Goal: Task Accomplishment & Management: Complete application form

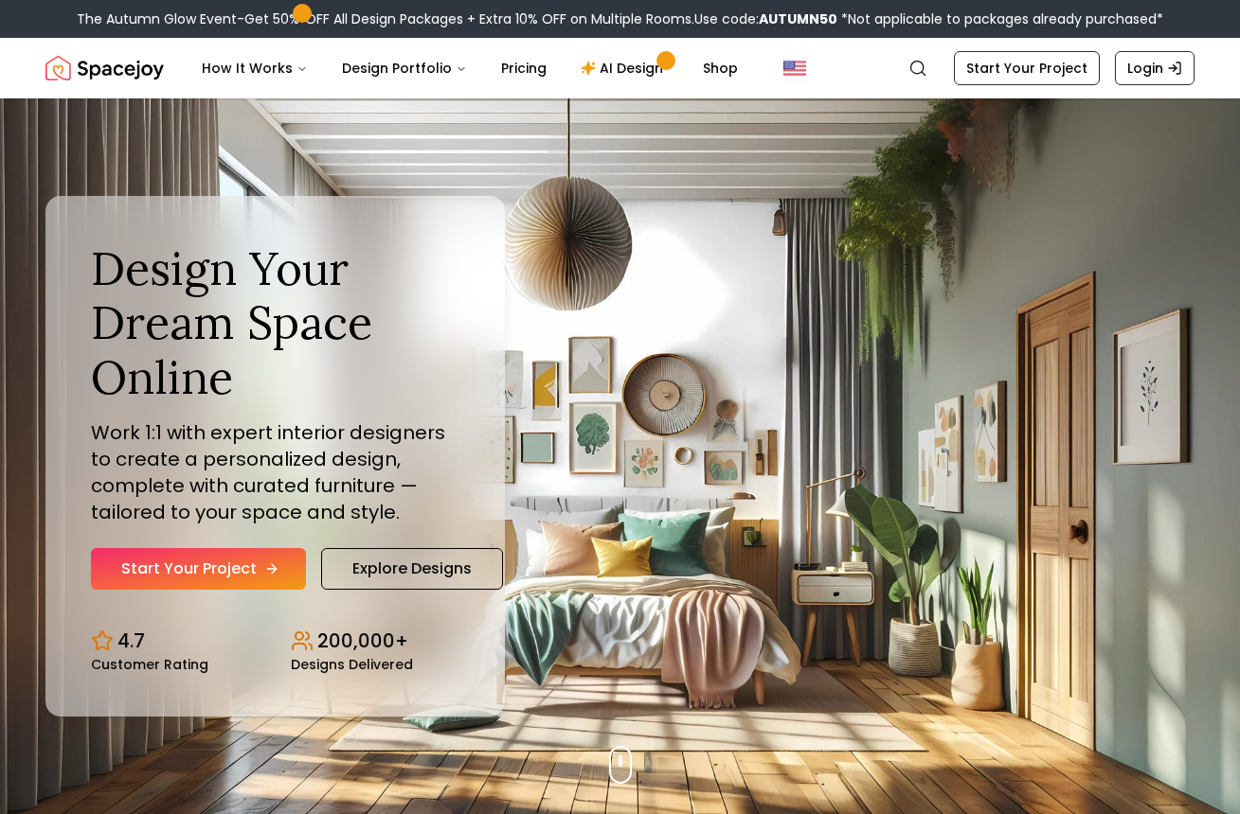
click at [210, 573] on link "Start Your Project" at bounding box center [198, 569] width 215 height 42
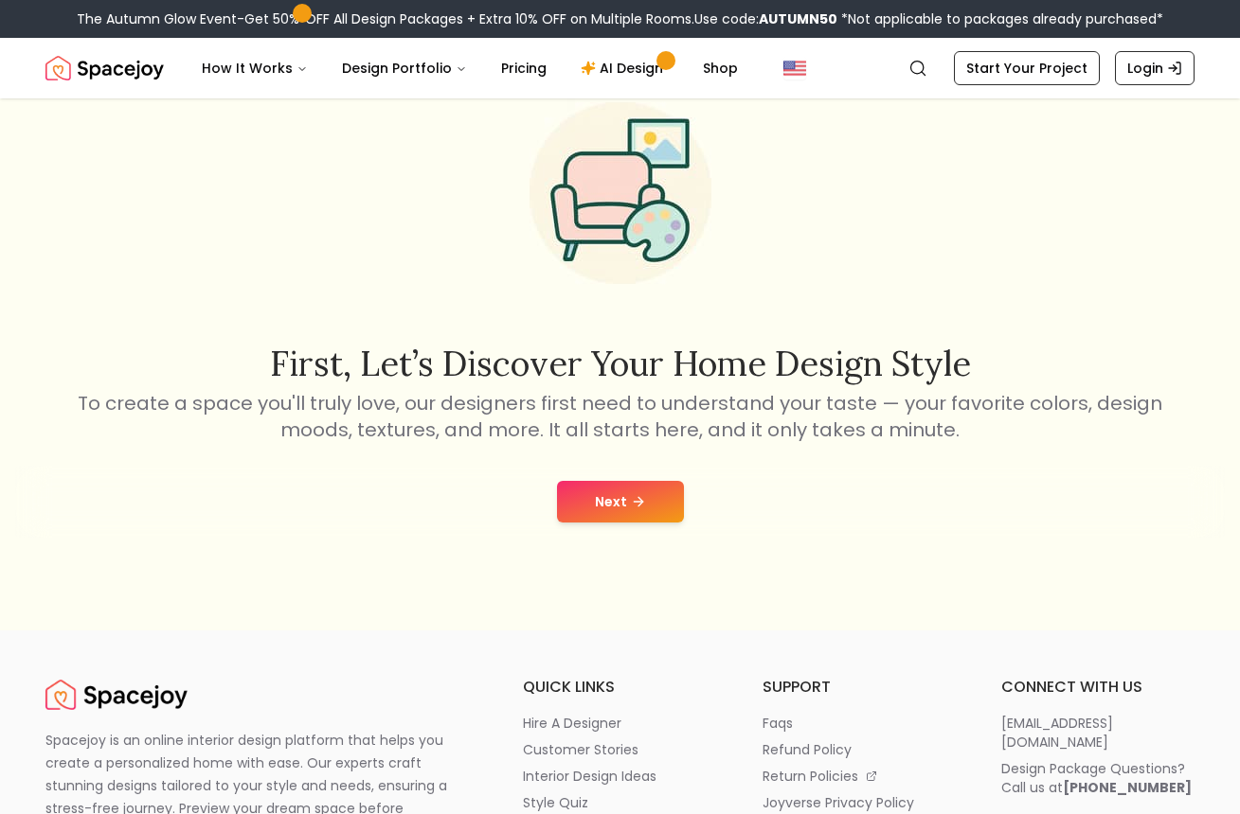
scroll to position [253, 0]
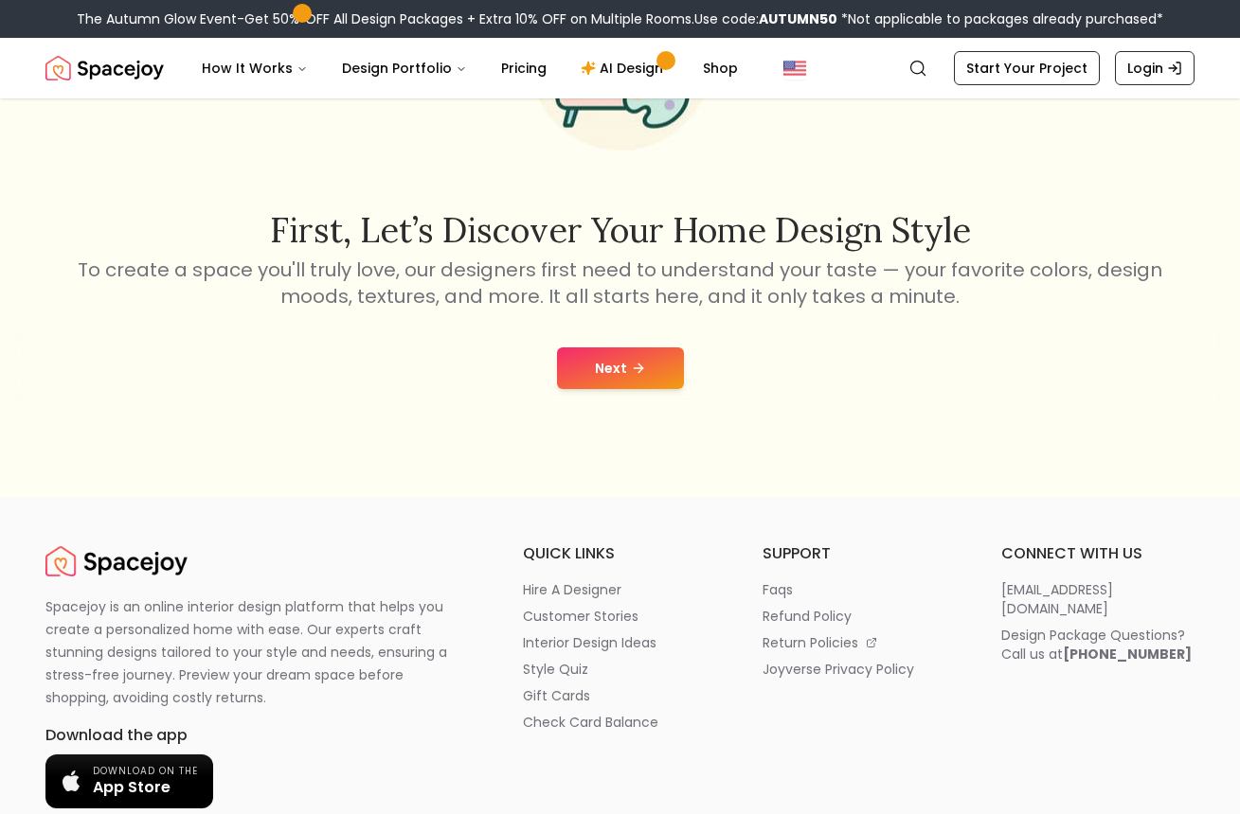
click at [599, 356] on button "Next" at bounding box center [620, 369] width 127 height 42
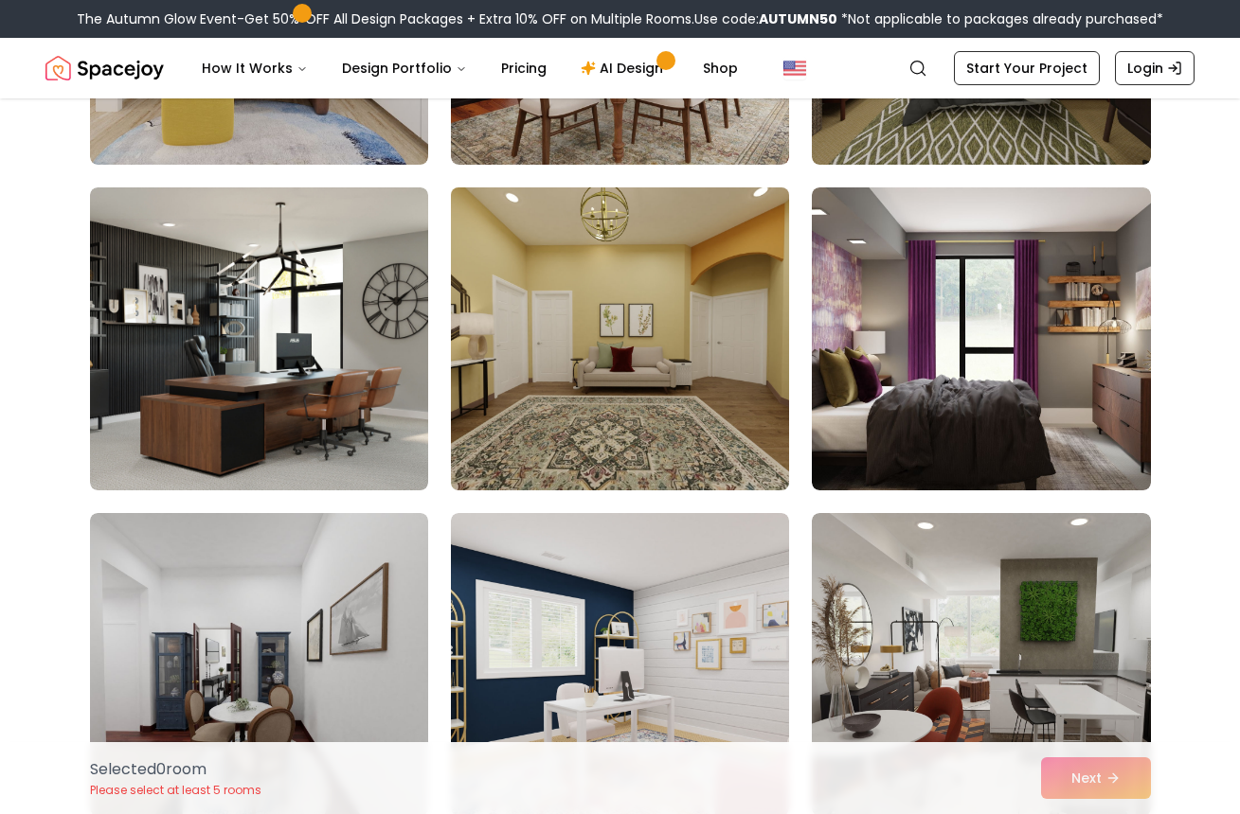
scroll to position [2840, 0]
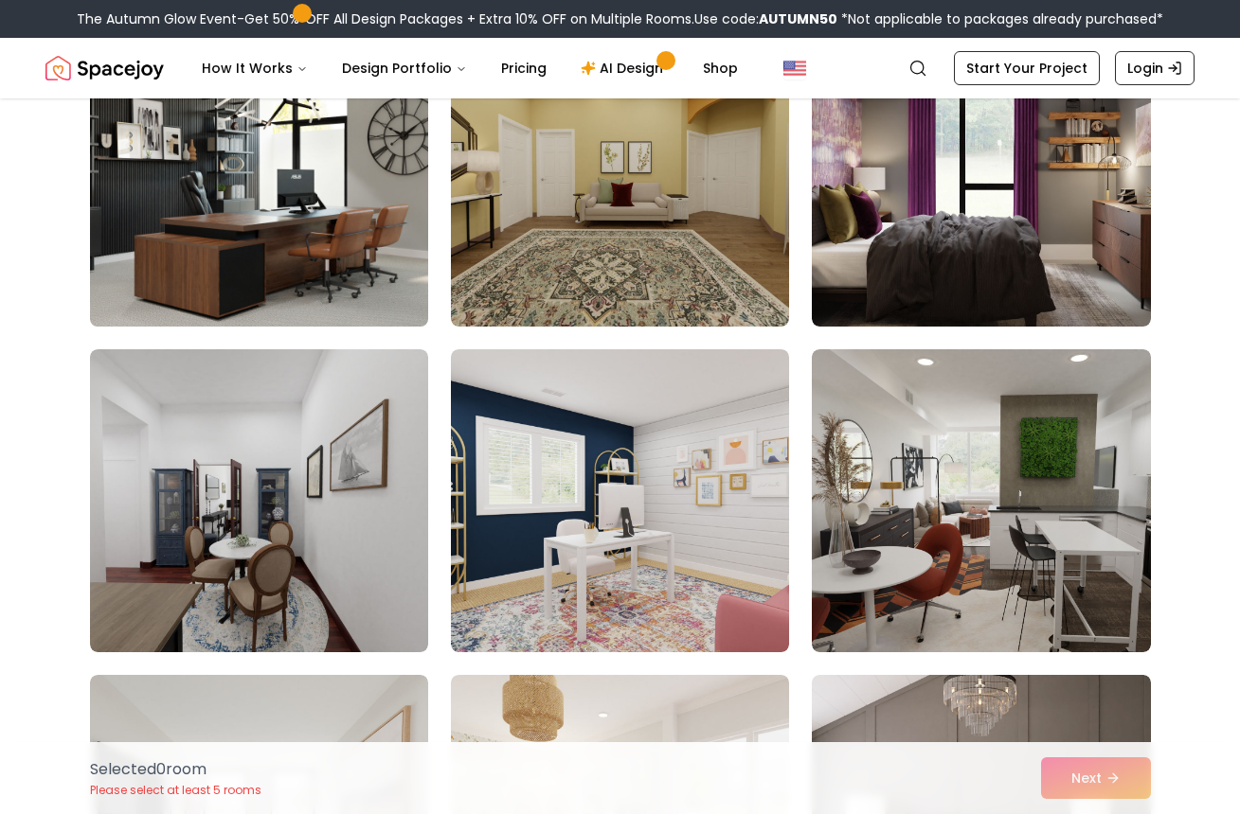
click at [350, 284] on img at bounding box center [258, 175] width 355 height 318
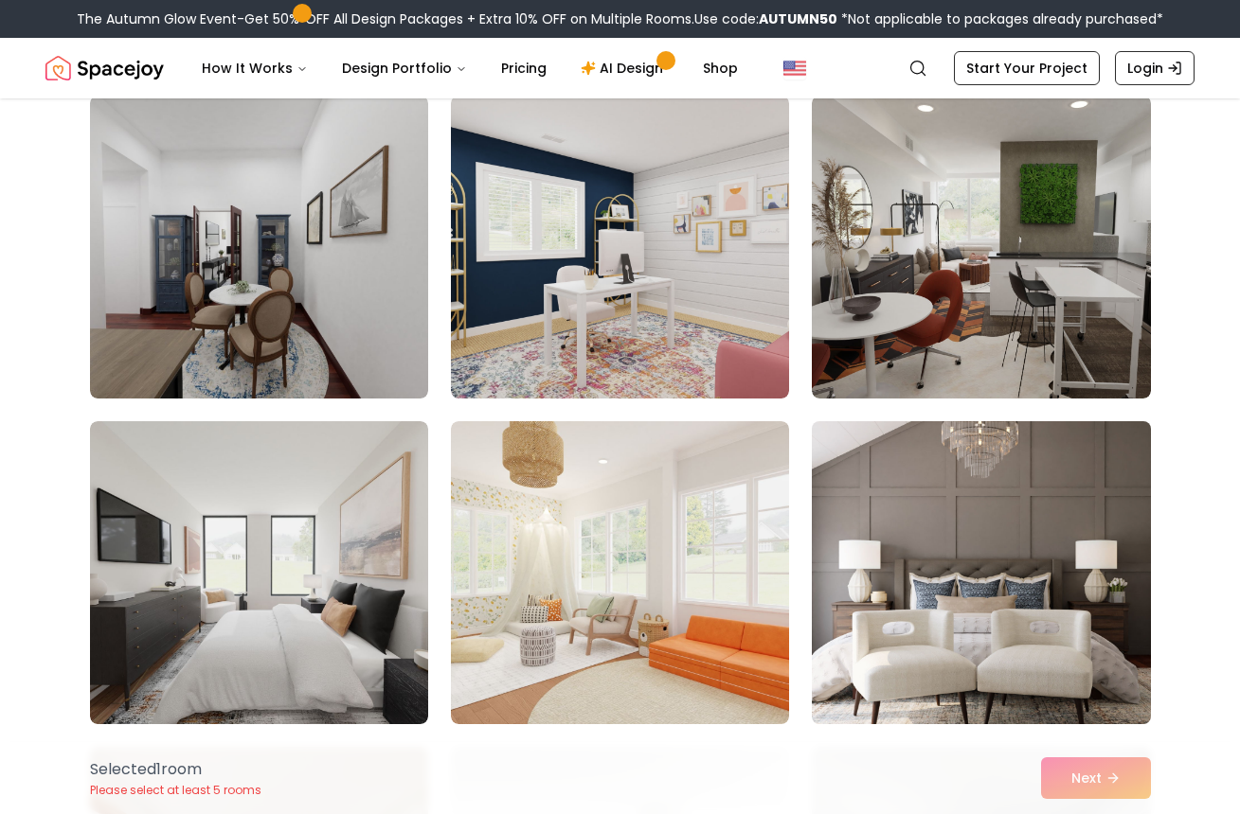
scroll to position [3208, 0]
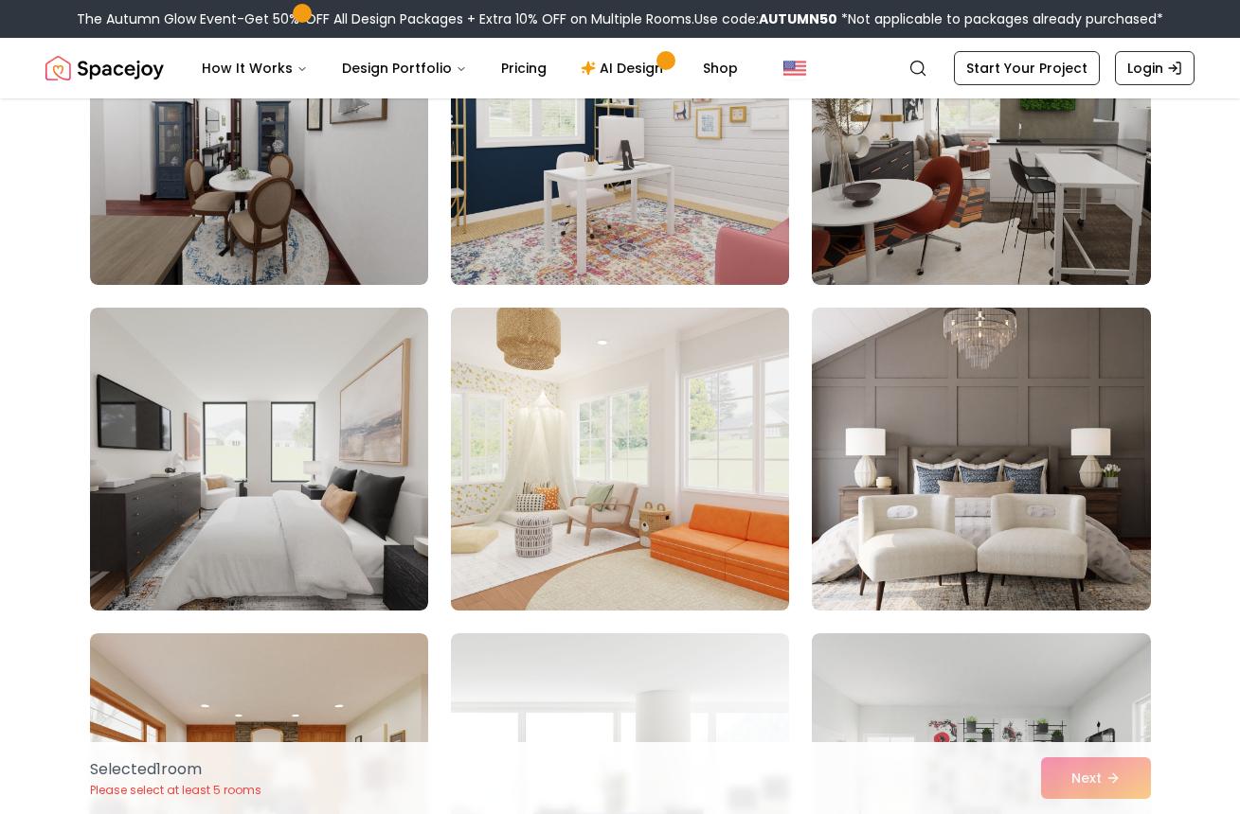
click at [687, 504] on img at bounding box center [619, 459] width 355 height 318
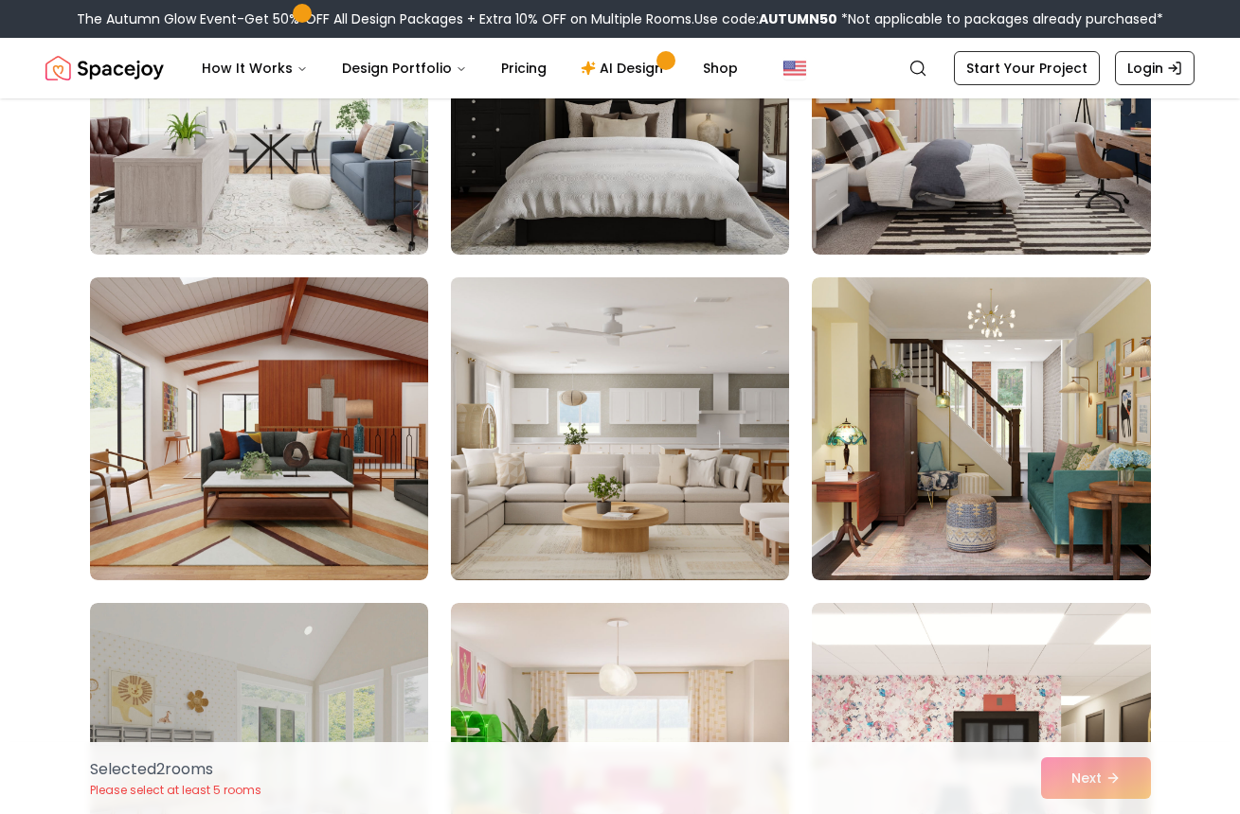
scroll to position [6264, 0]
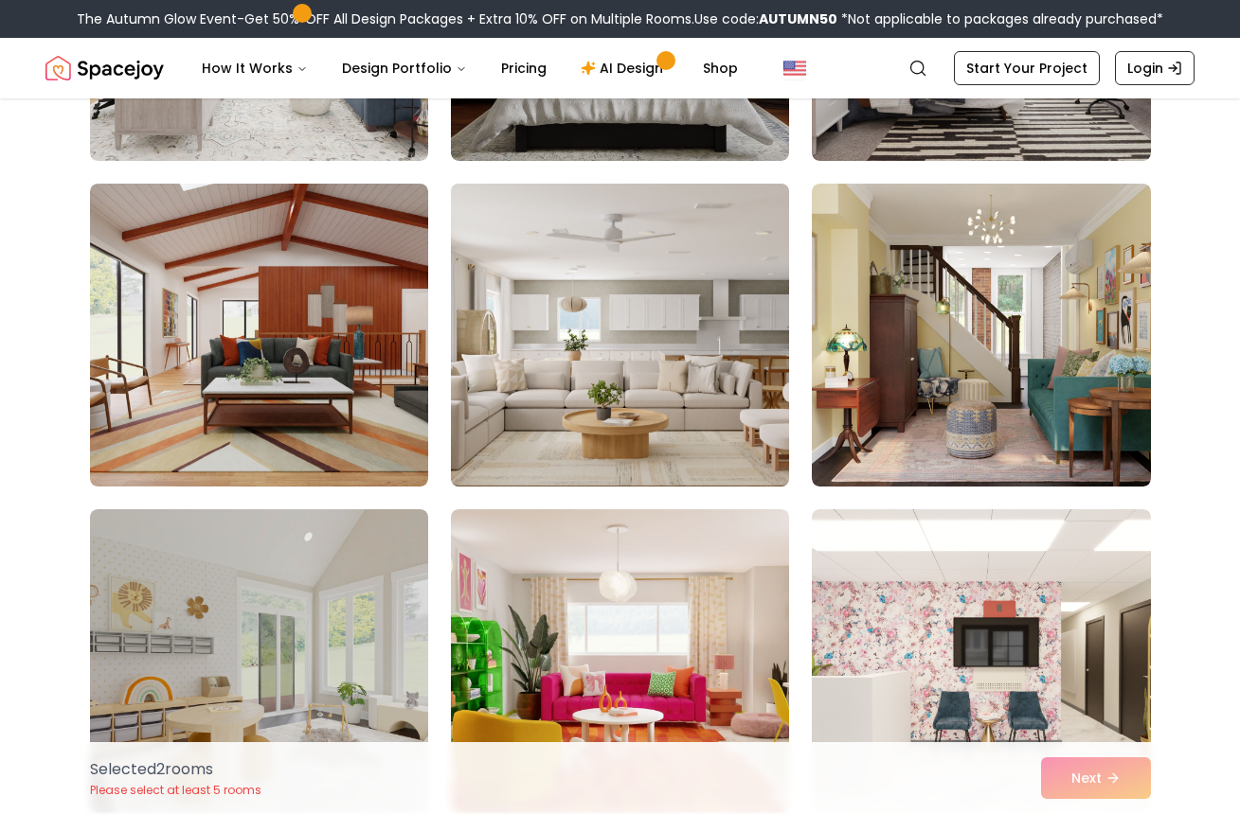
click at [667, 355] on img at bounding box center [619, 335] width 355 height 318
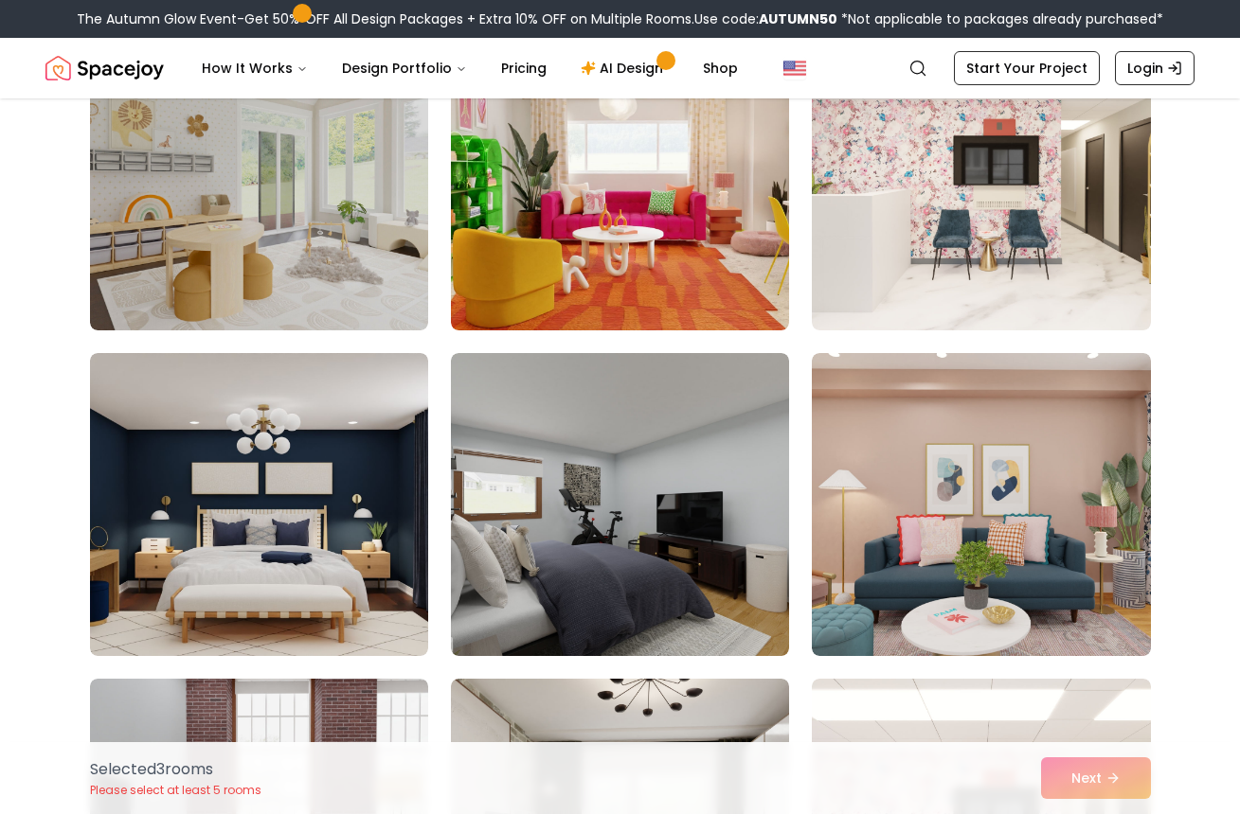
scroll to position [6742, 0]
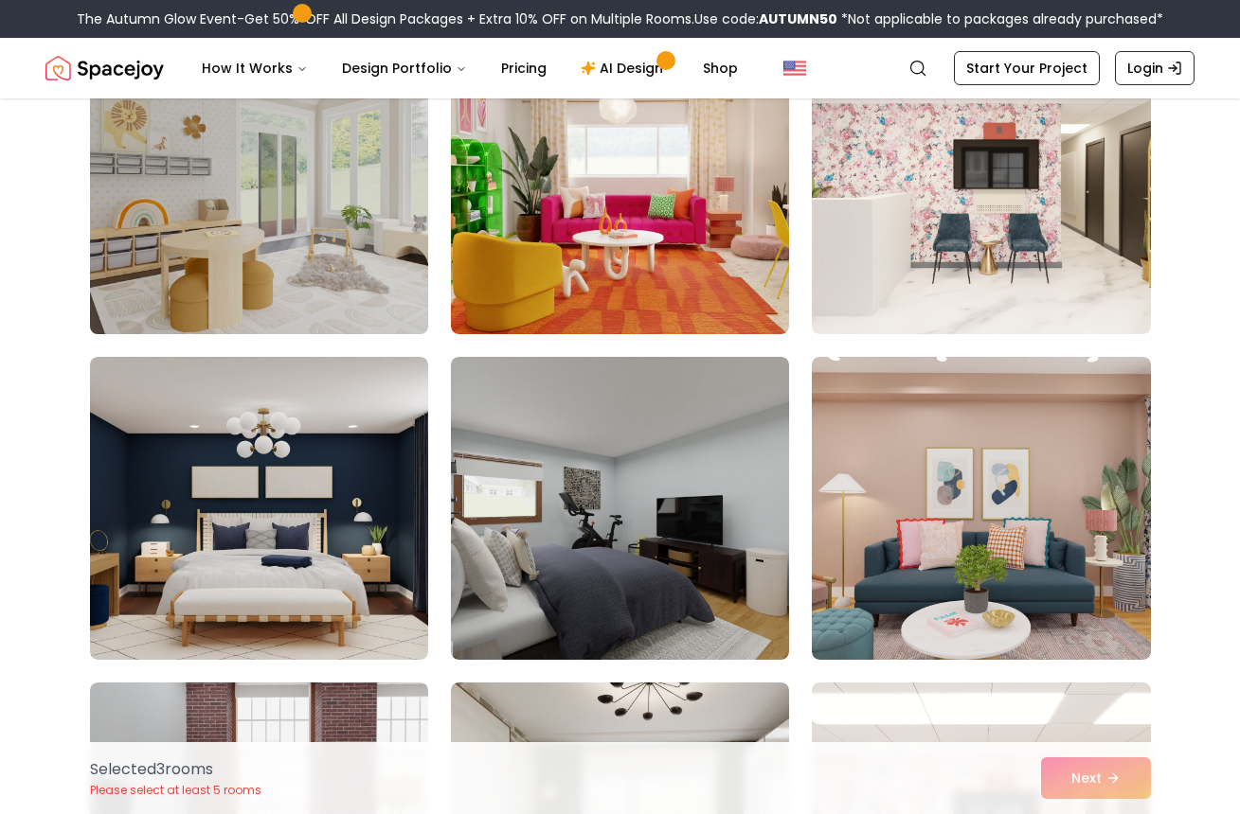
click at [328, 291] on img at bounding box center [258, 183] width 355 height 318
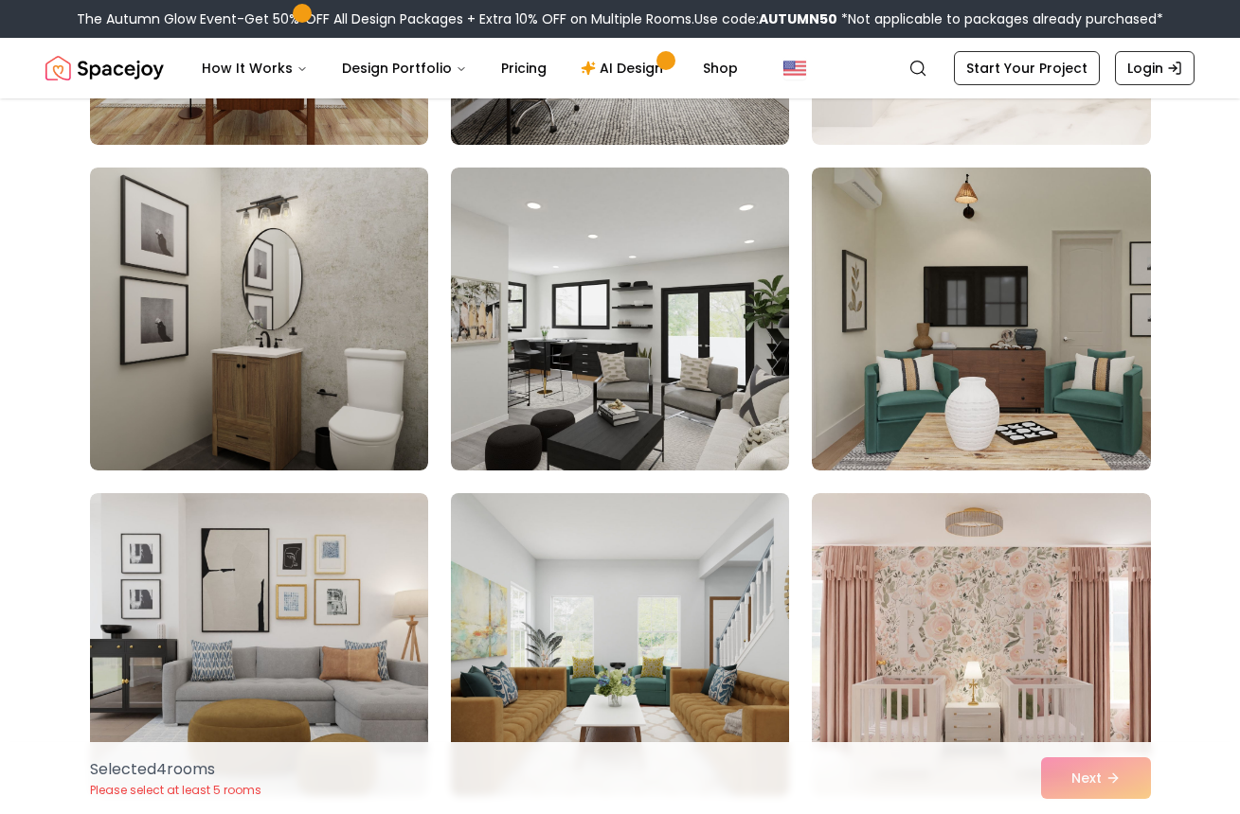
scroll to position [7817, 0]
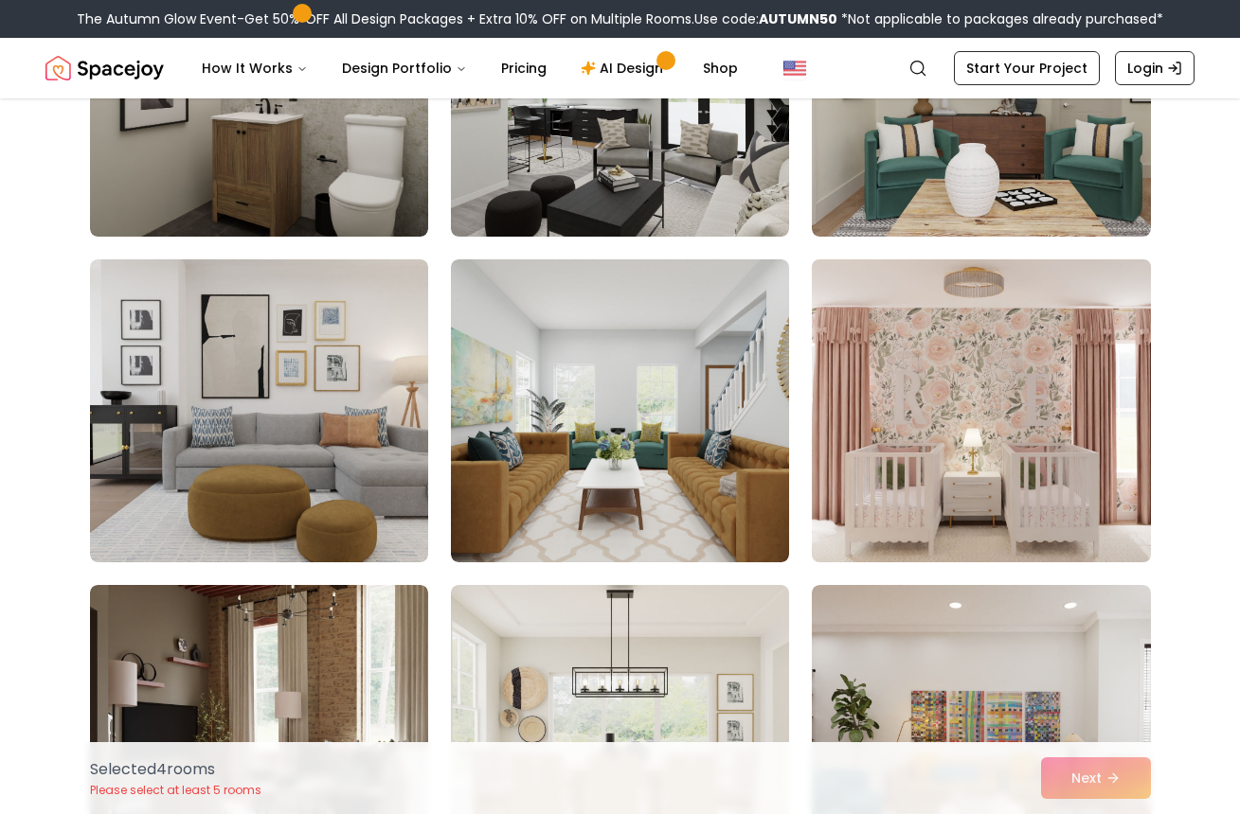
click at [1017, 467] on img at bounding box center [980, 411] width 355 height 318
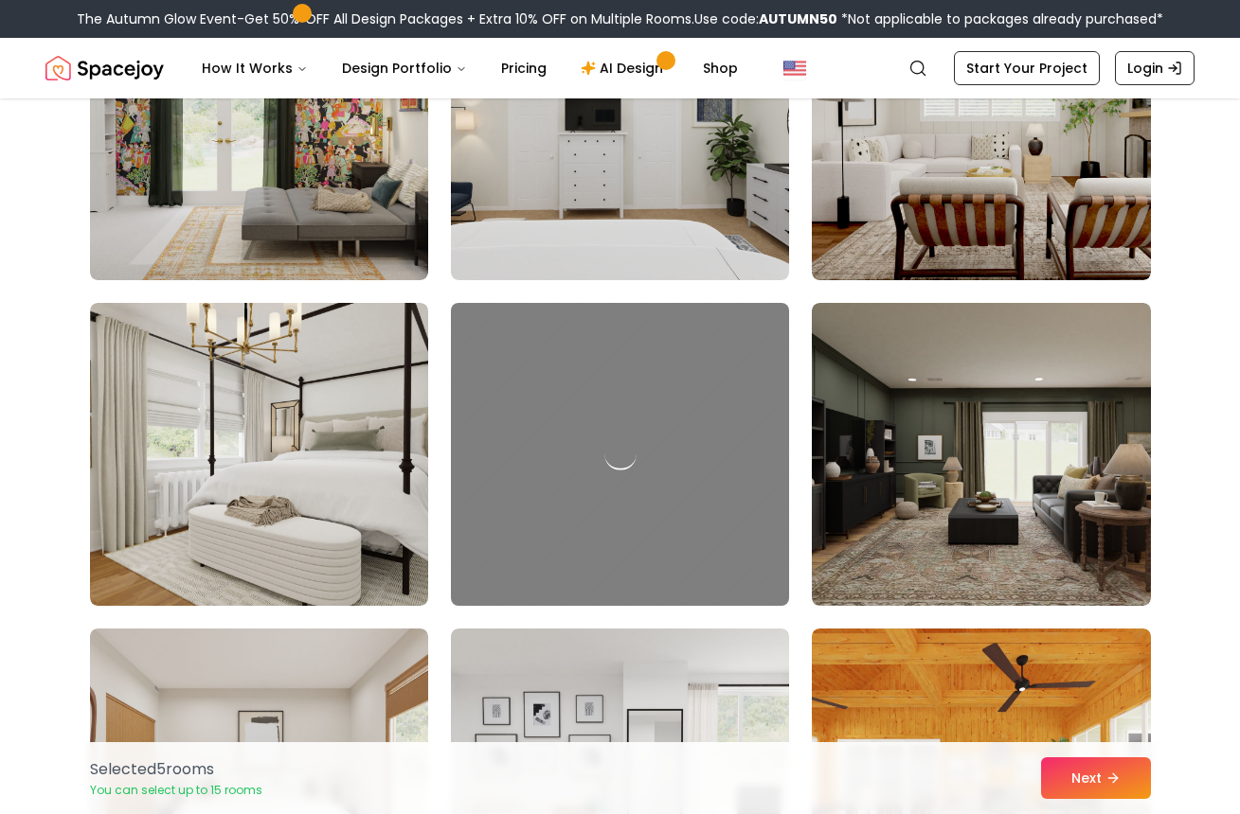
scroll to position [10050, 0]
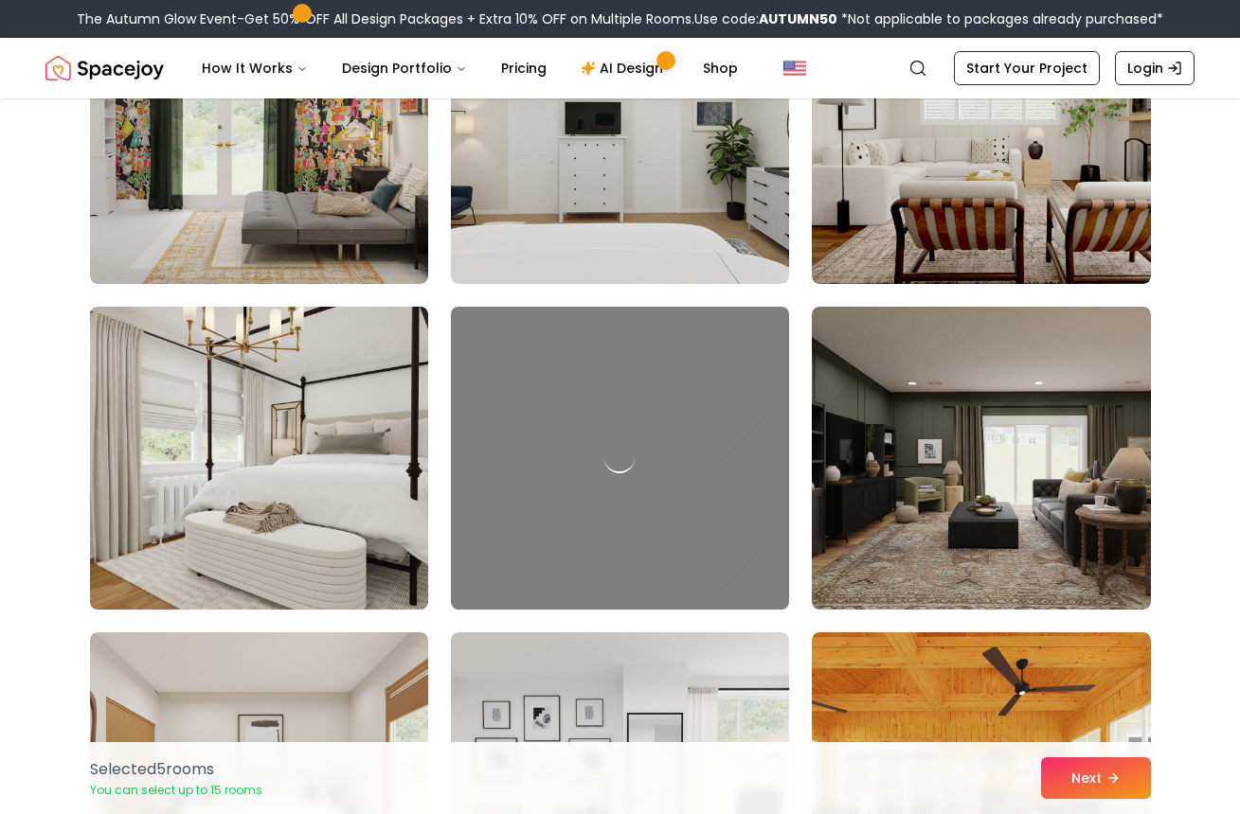
click at [360, 477] on img at bounding box center [258, 458] width 355 height 318
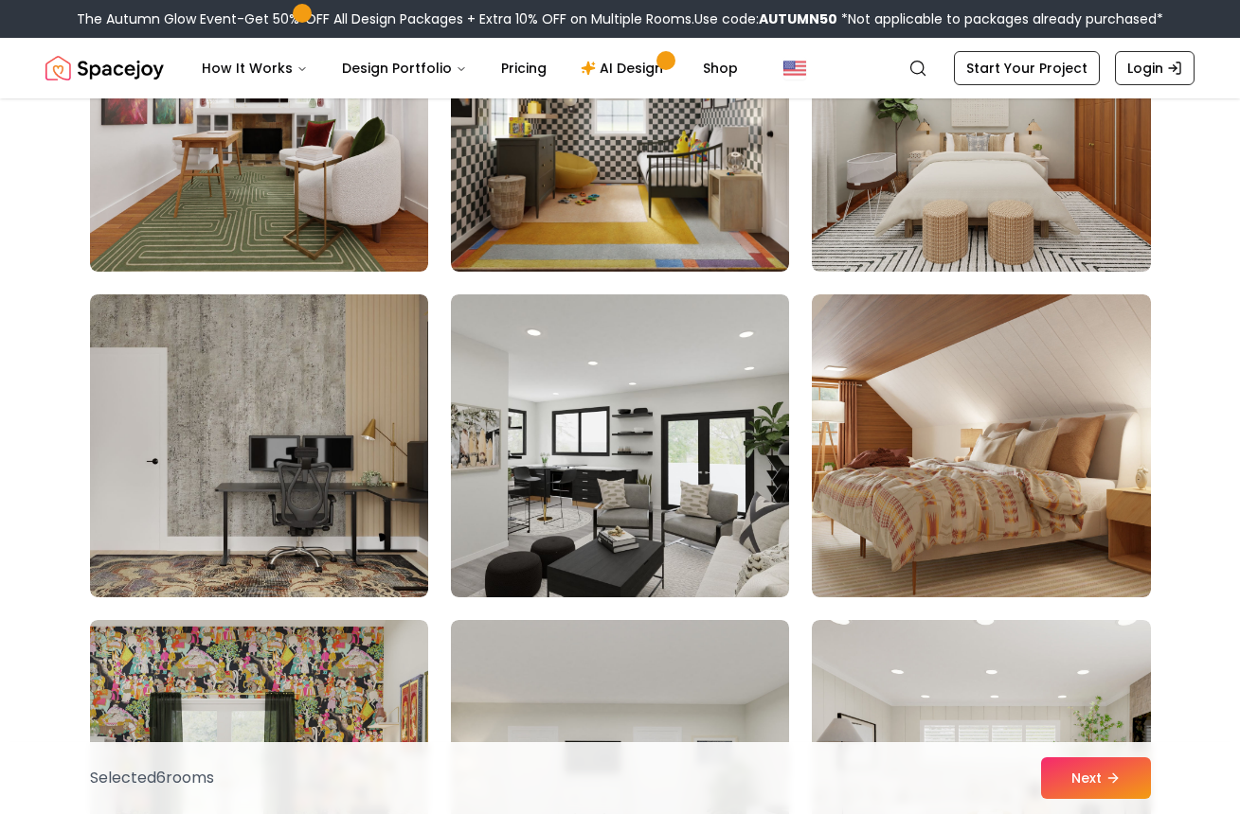
scroll to position [9242, 0]
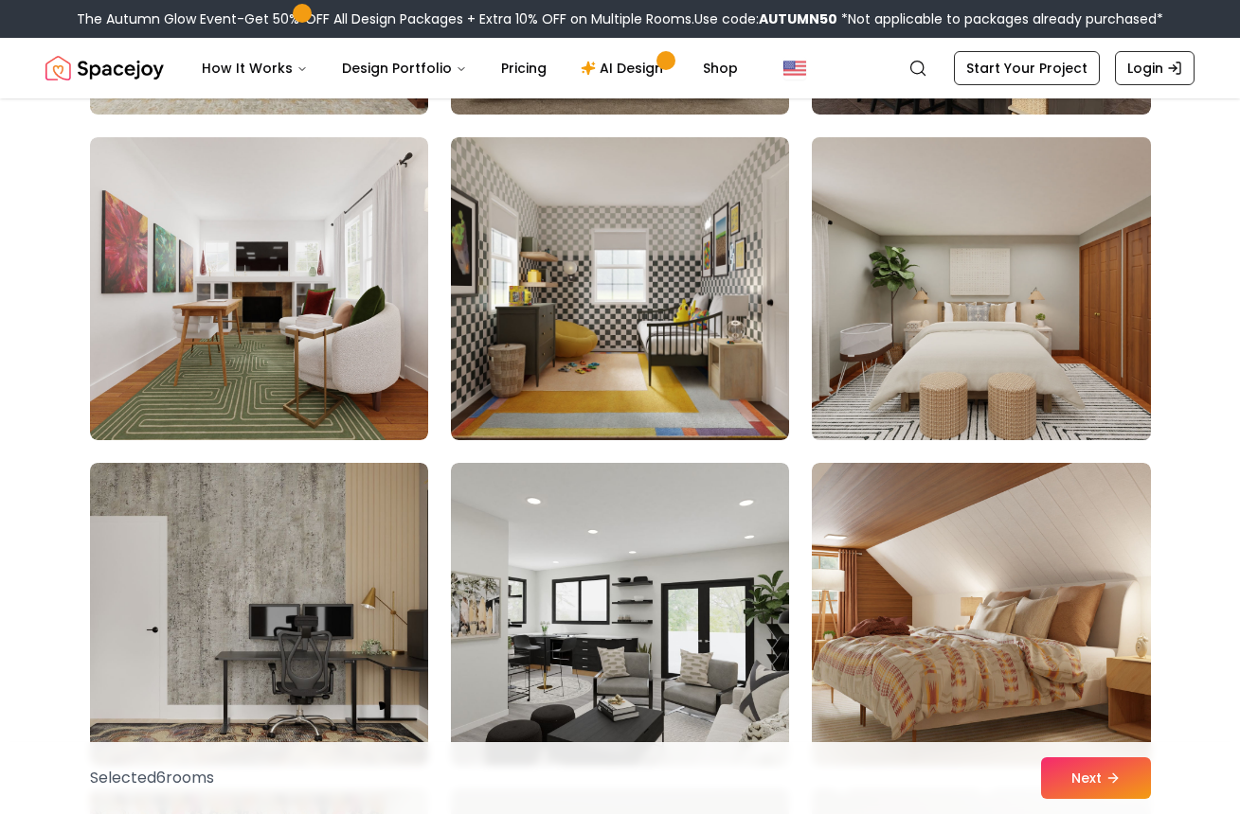
click at [907, 374] on img at bounding box center [980, 289] width 355 height 318
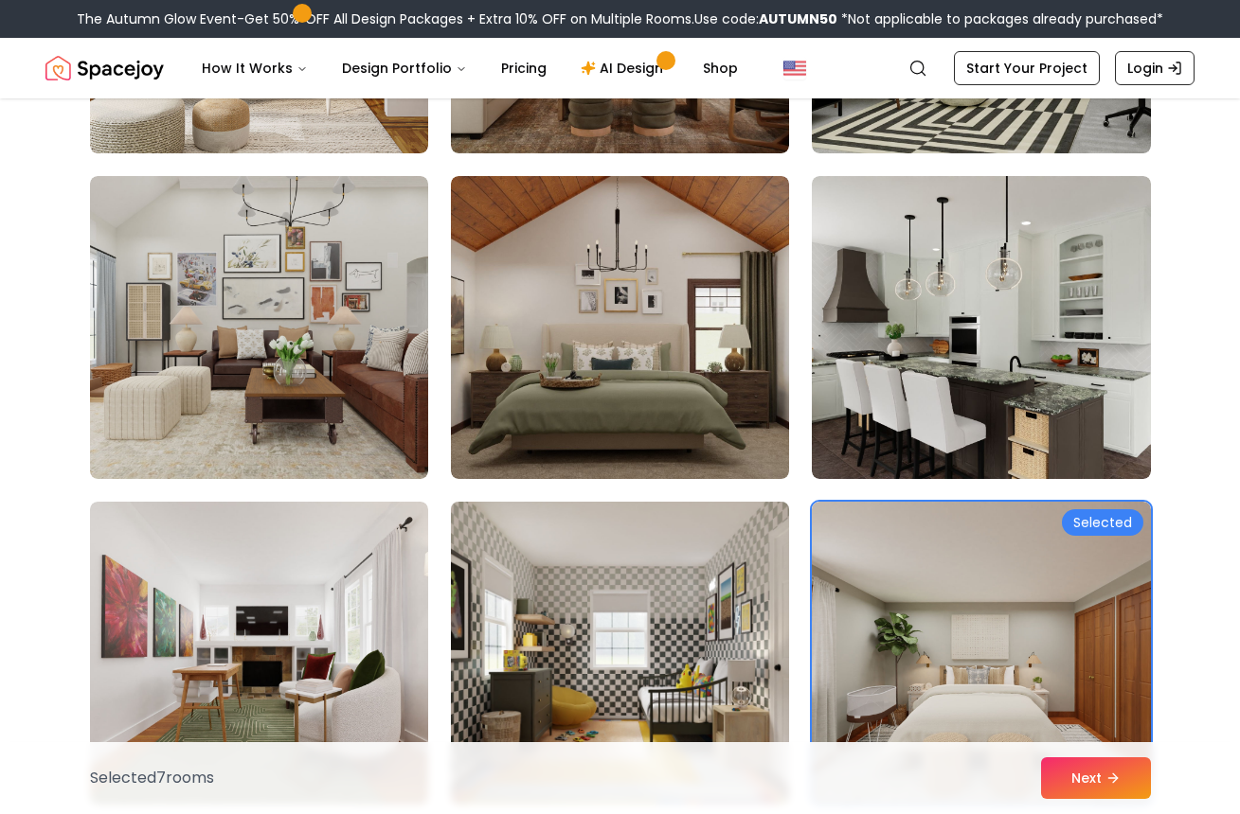
scroll to position [8834, 0]
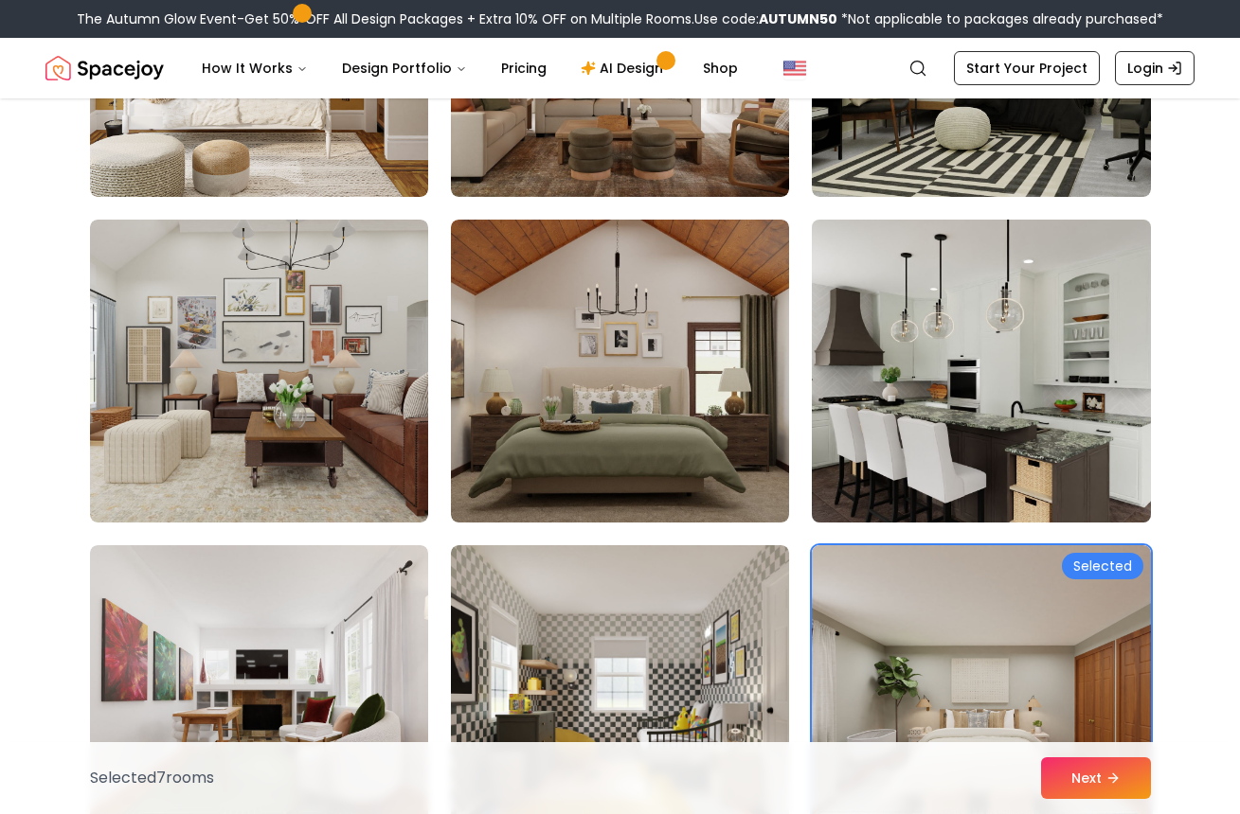
click at [1006, 385] on img at bounding box center [980, 371] width 355 height 318
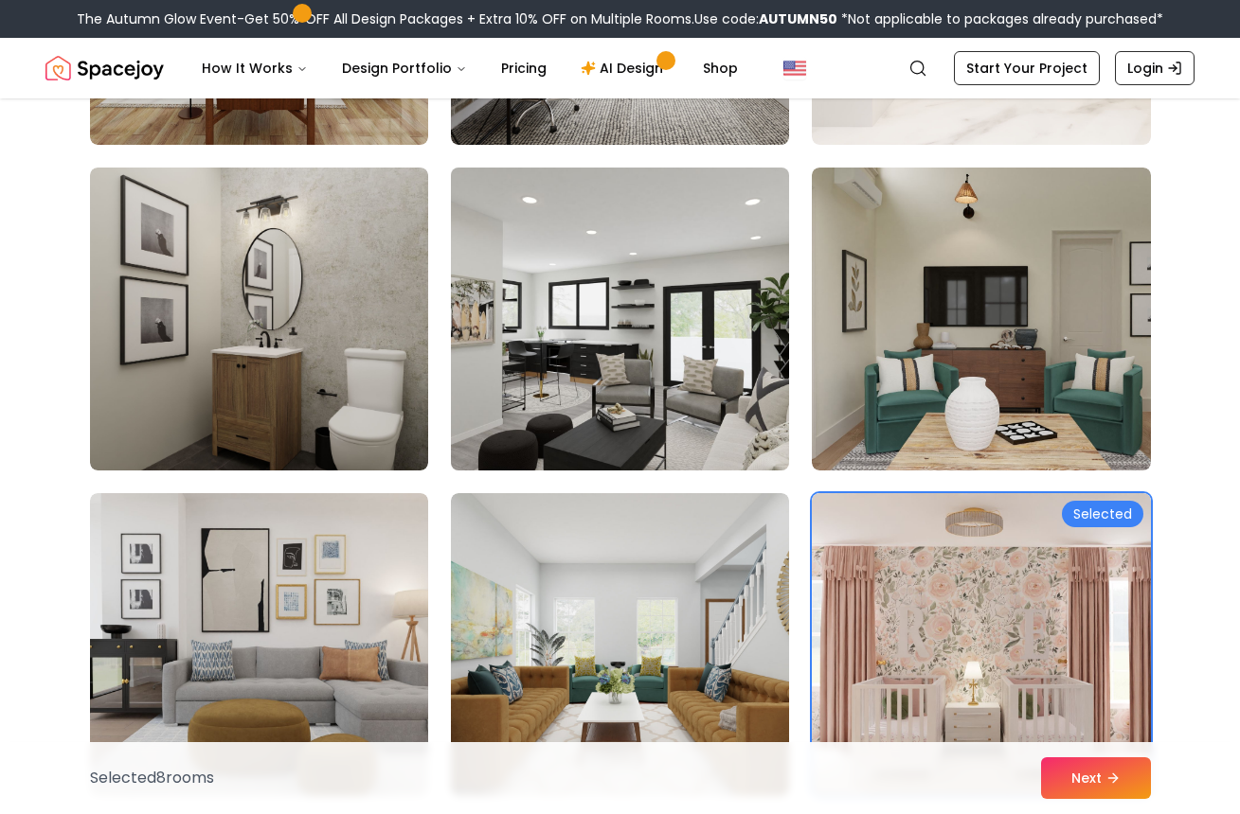
scroll to position [7579, 0]
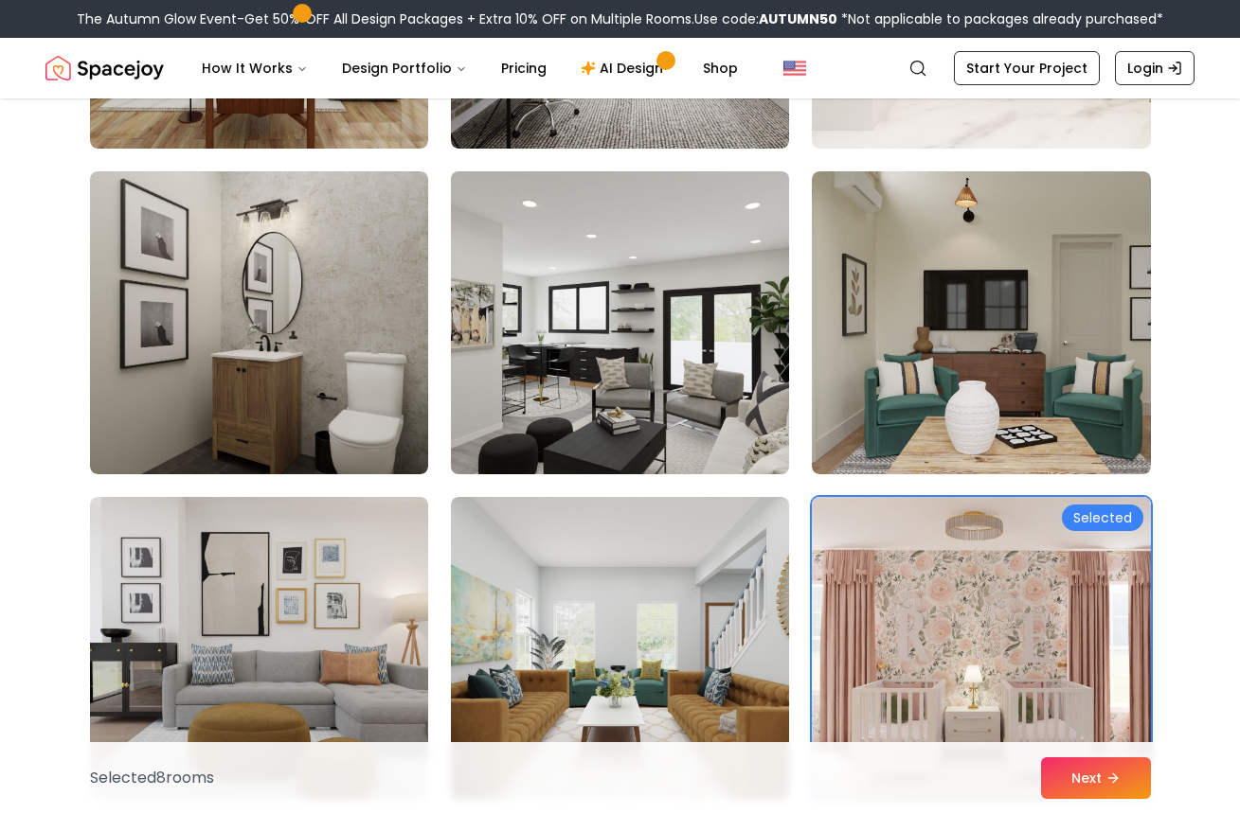
click at [586, 397] on img at bounding box center [619, 323] width 355 height 318
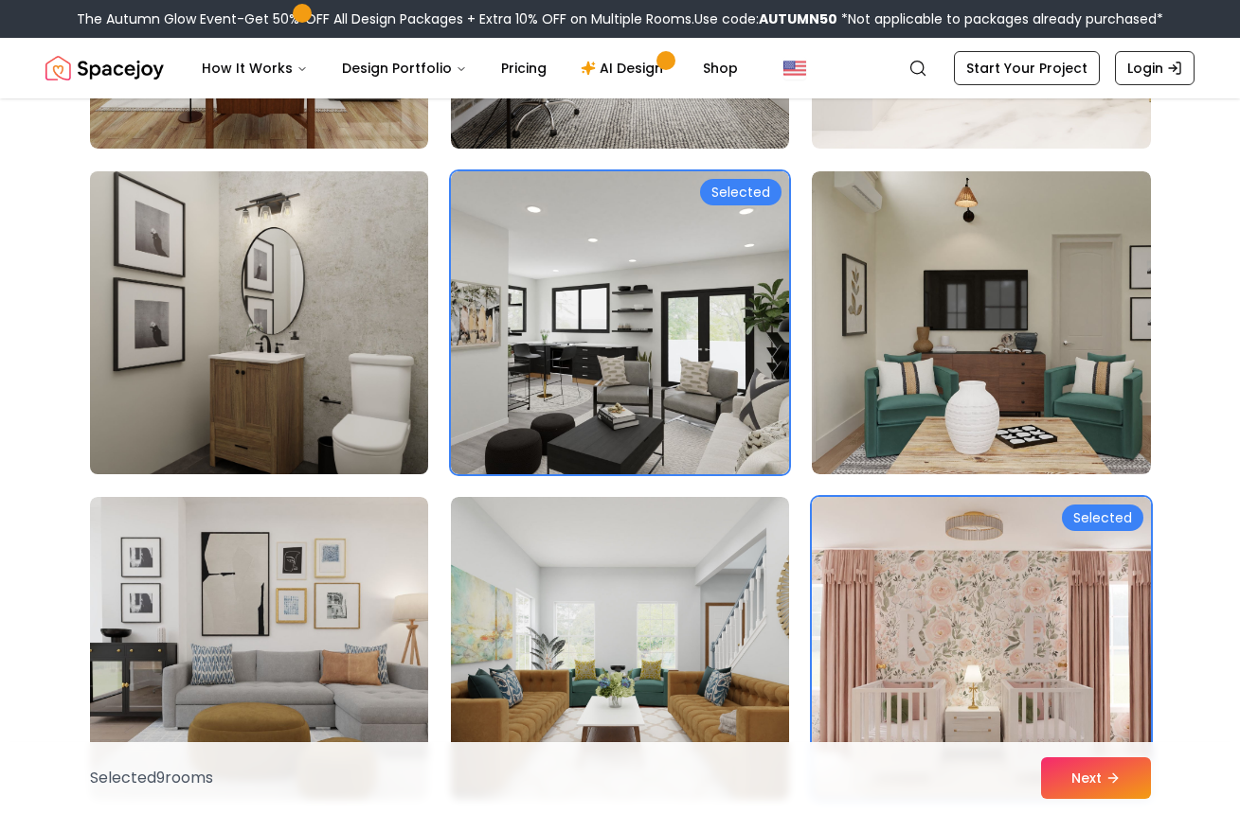
click at [314, 329] on img at bounding box center [258, 323] width 355 height 318
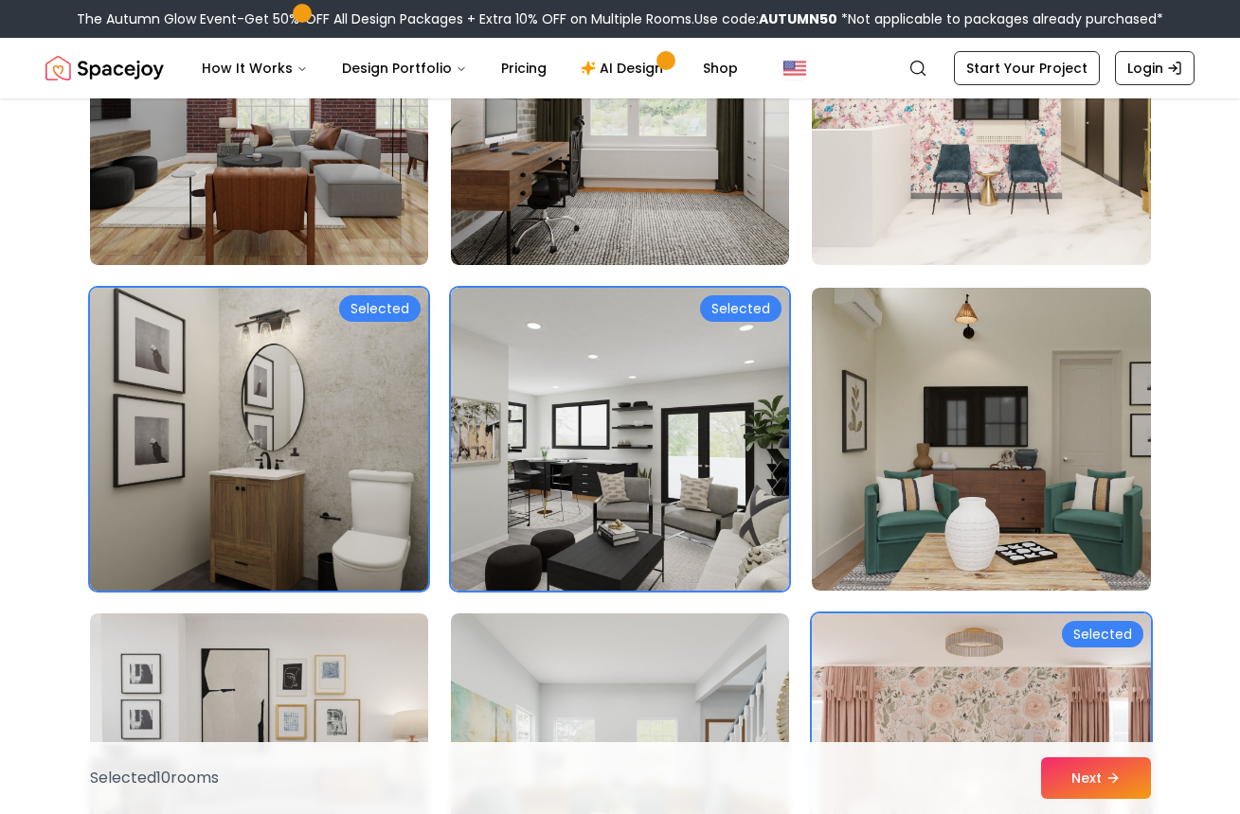
scroll to position [7430, 0]
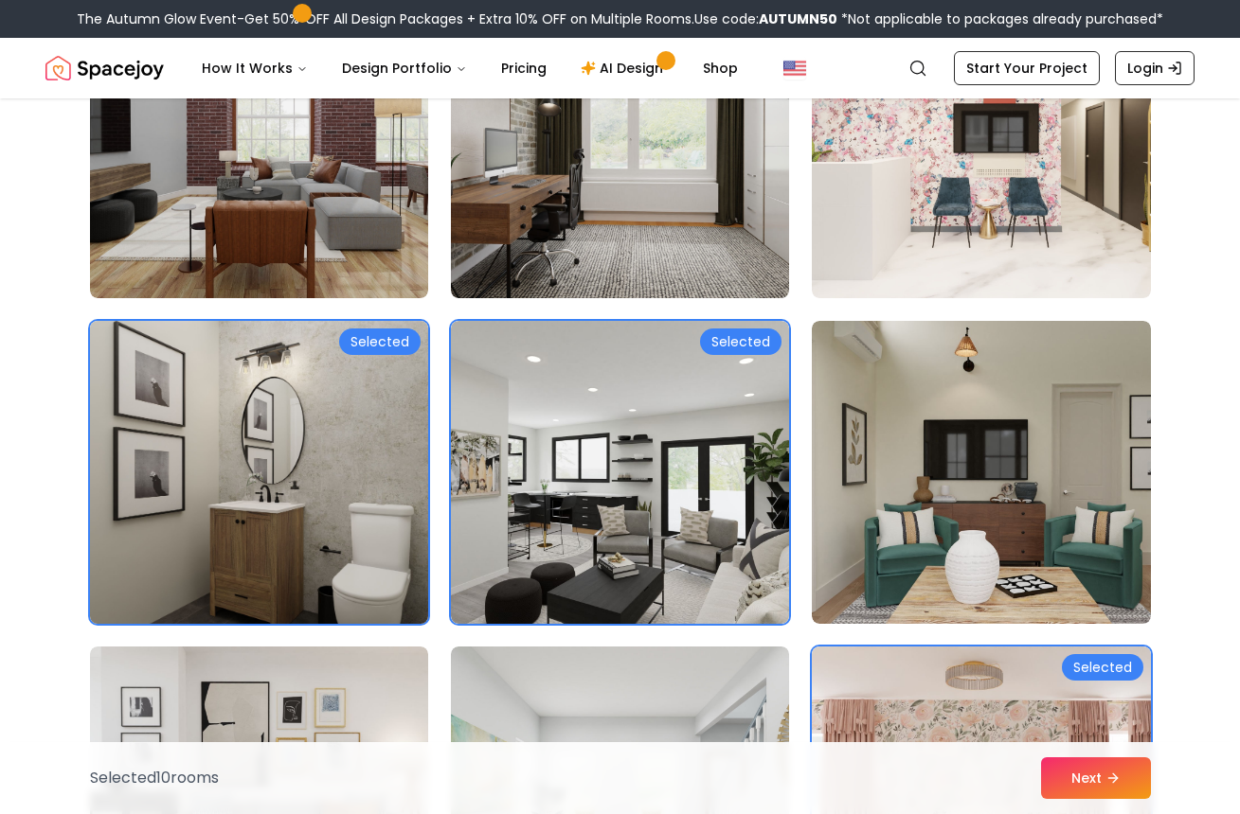
click at [283, 412] on img at bounding box center [258, 472] width 355 height 318
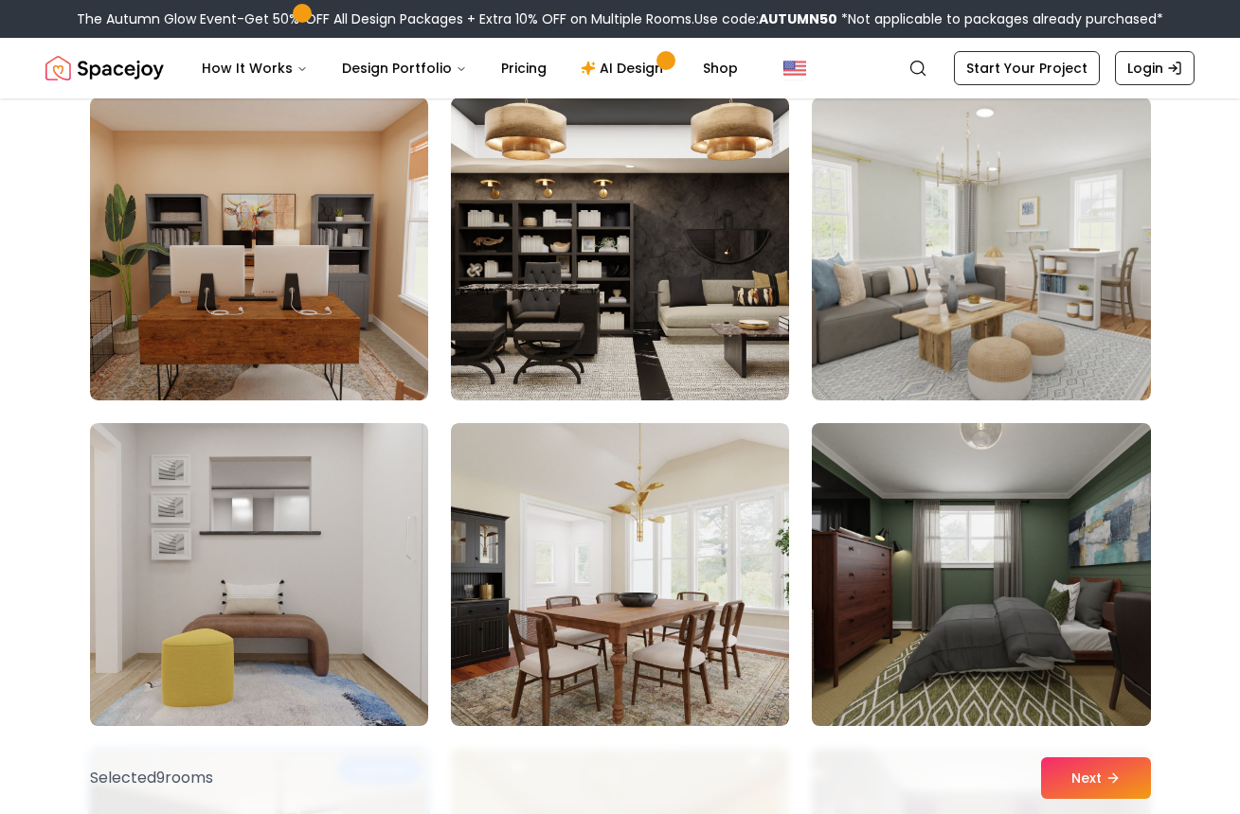
scroll to position [2079, 0]
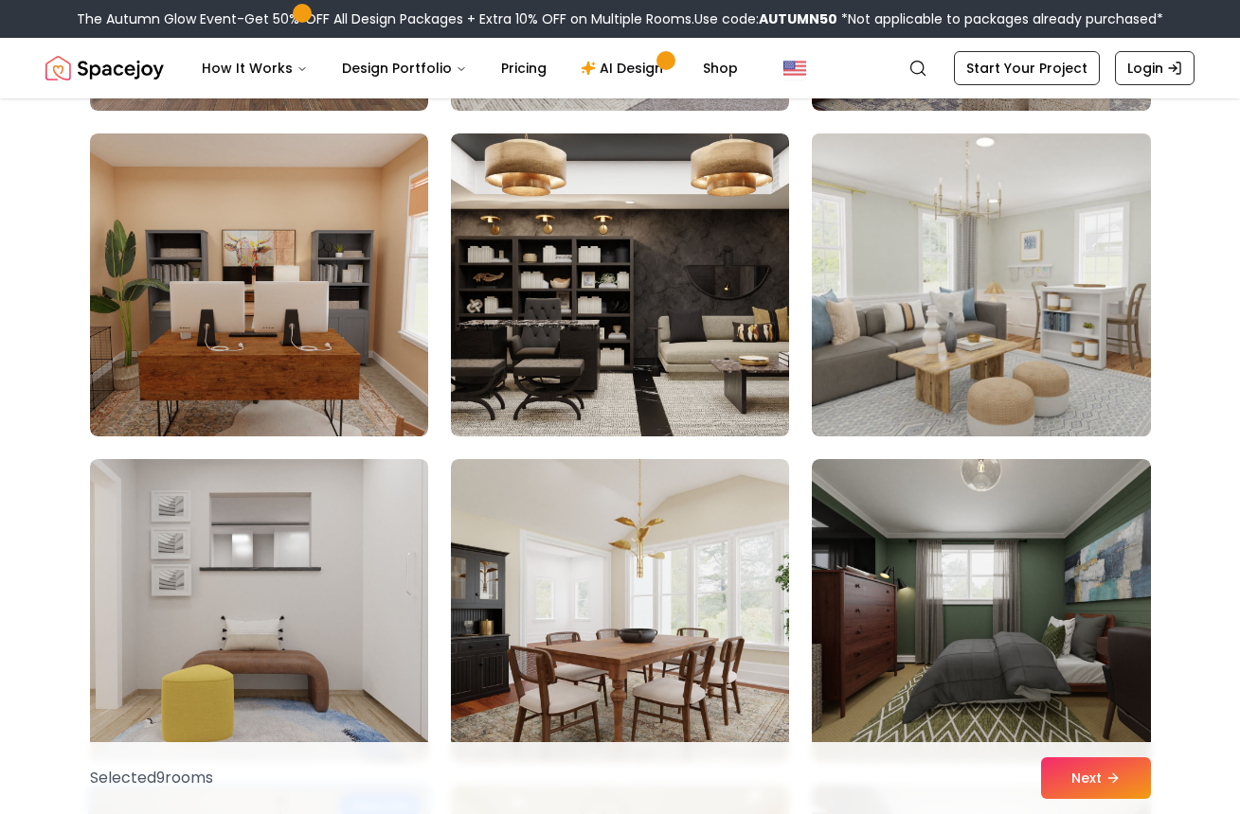
click at [1006, 356] on img at bounding box center [980, 285] width 355 height 318
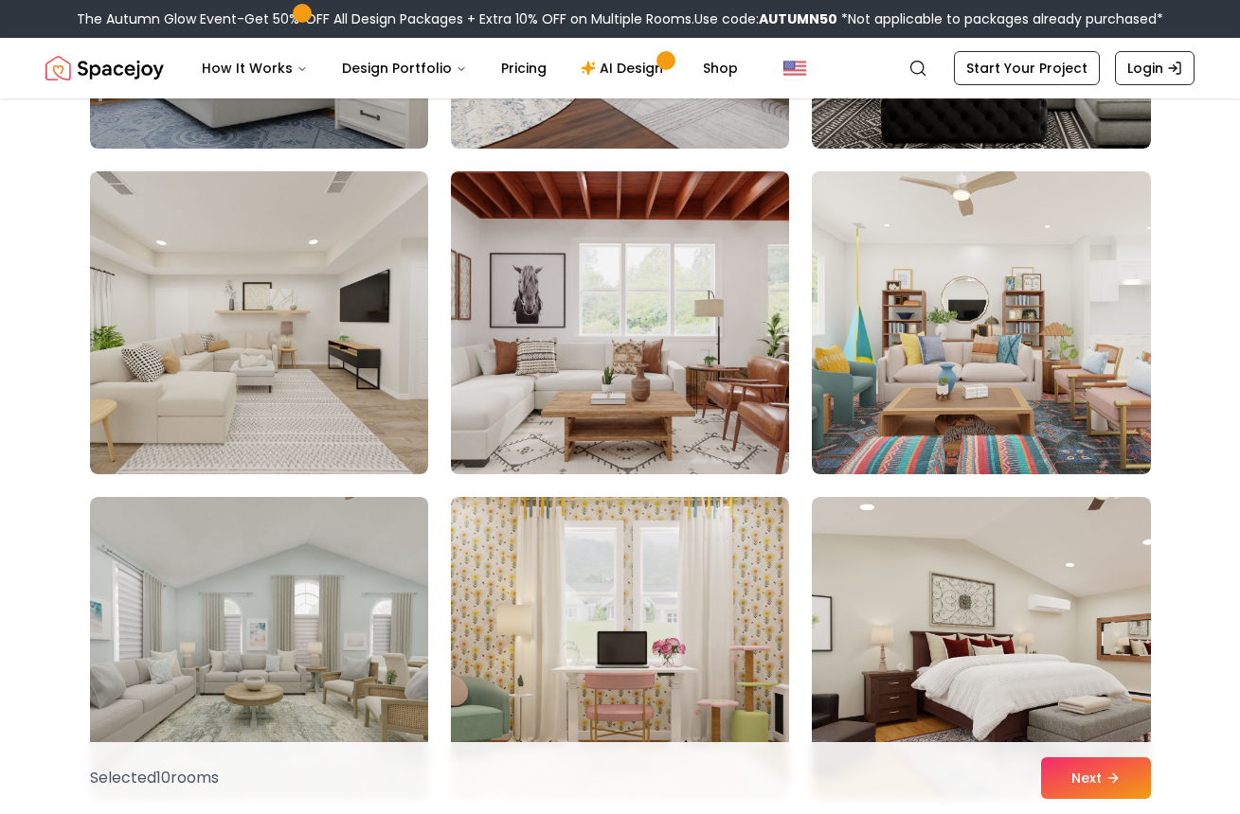
scroll to position [1060, 0]
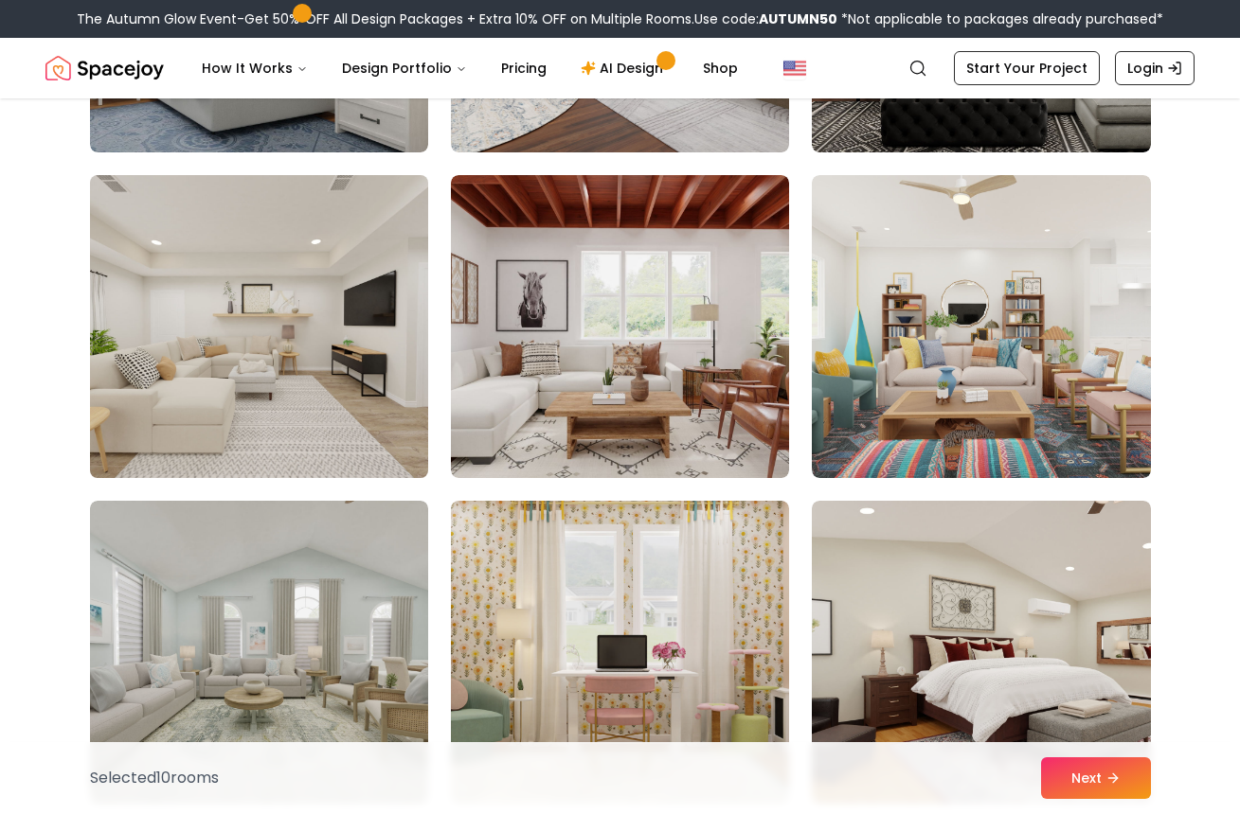
click at [264, 341] on img at bounding box center [258, 327] width 355 height 318
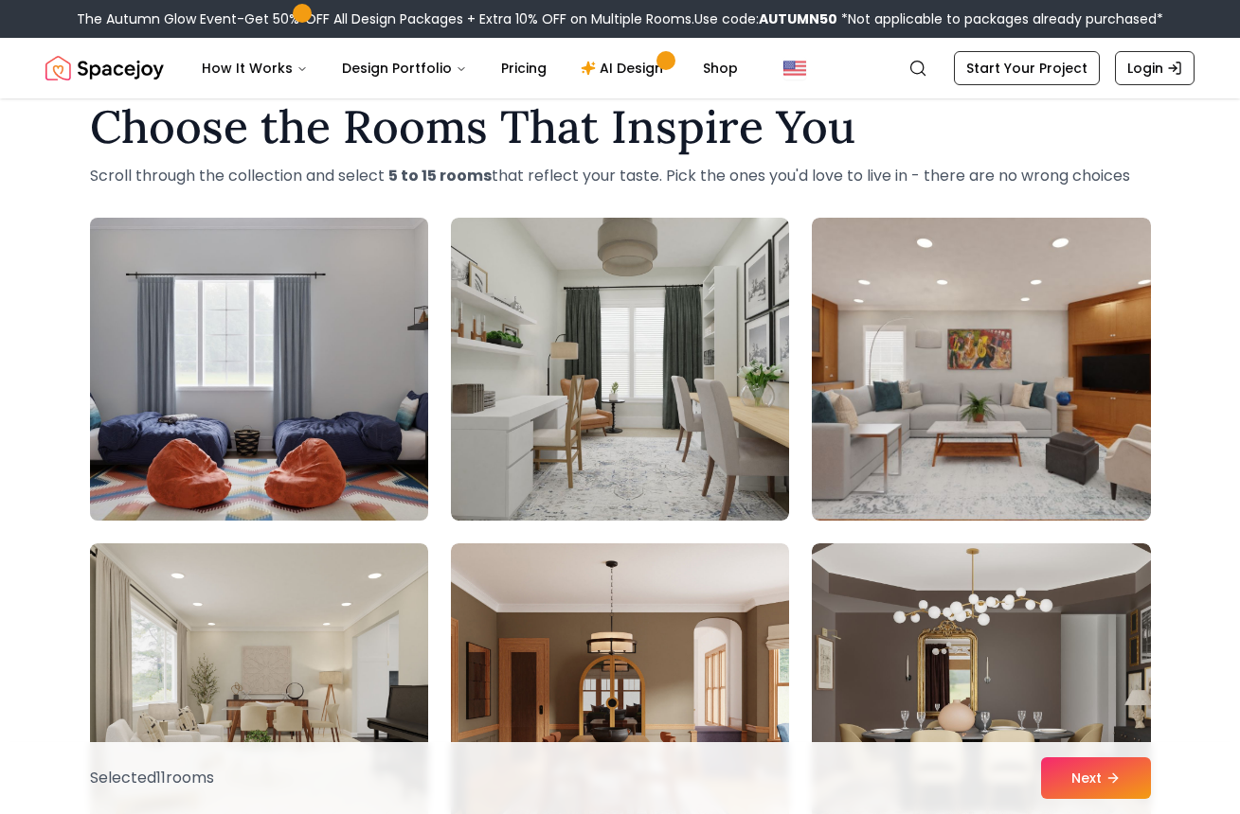
scroll to position [36, 0]
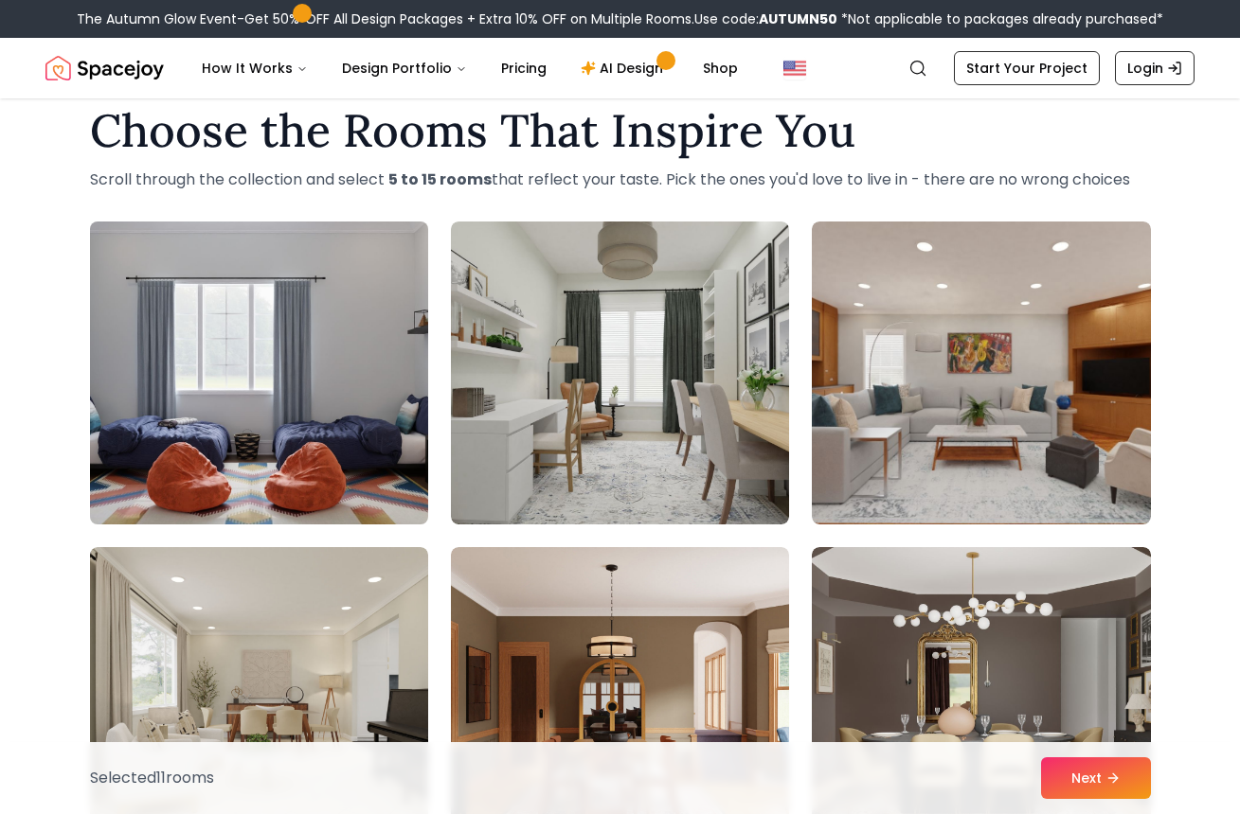
click at [313, 427] on img at bounding box center [258, 373] width 355 height 318
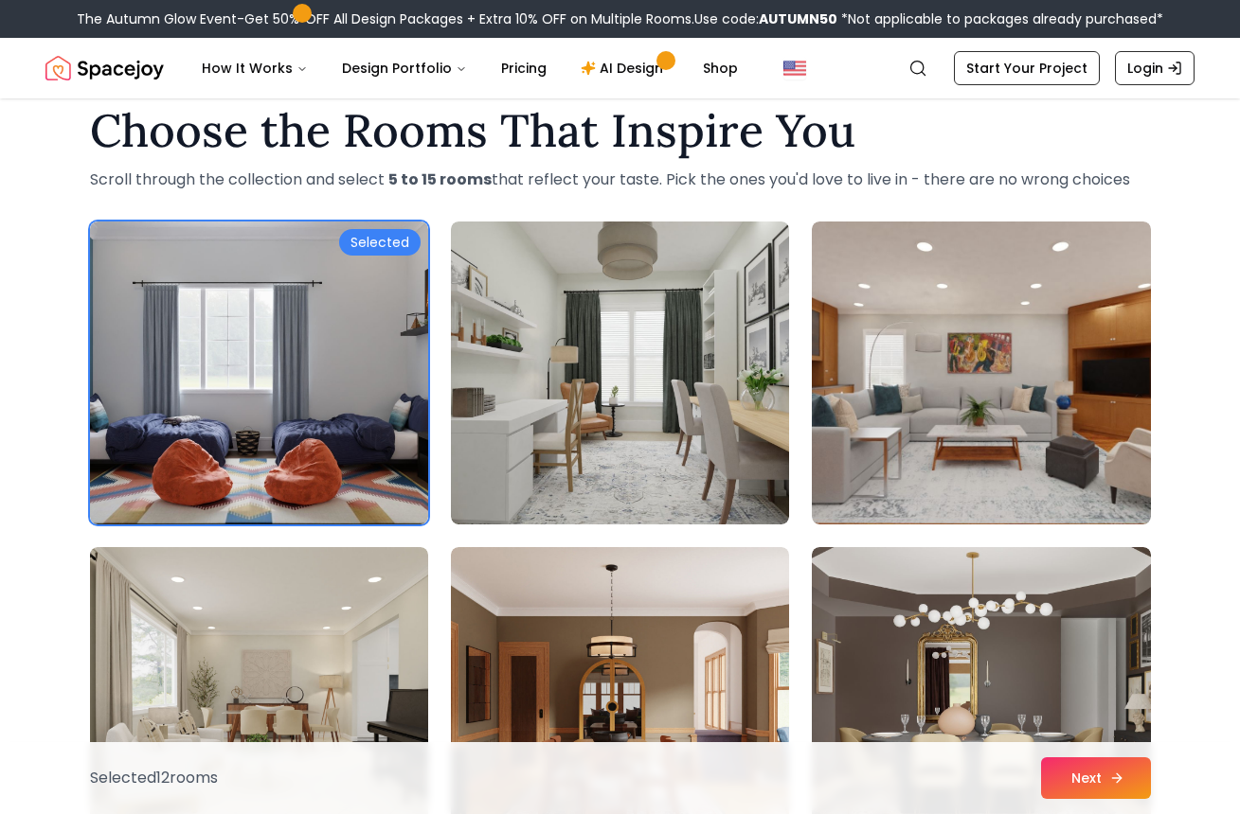
click at [1121, 787] on button "Next" at bounding box center [1096, 779] width 110 height 42
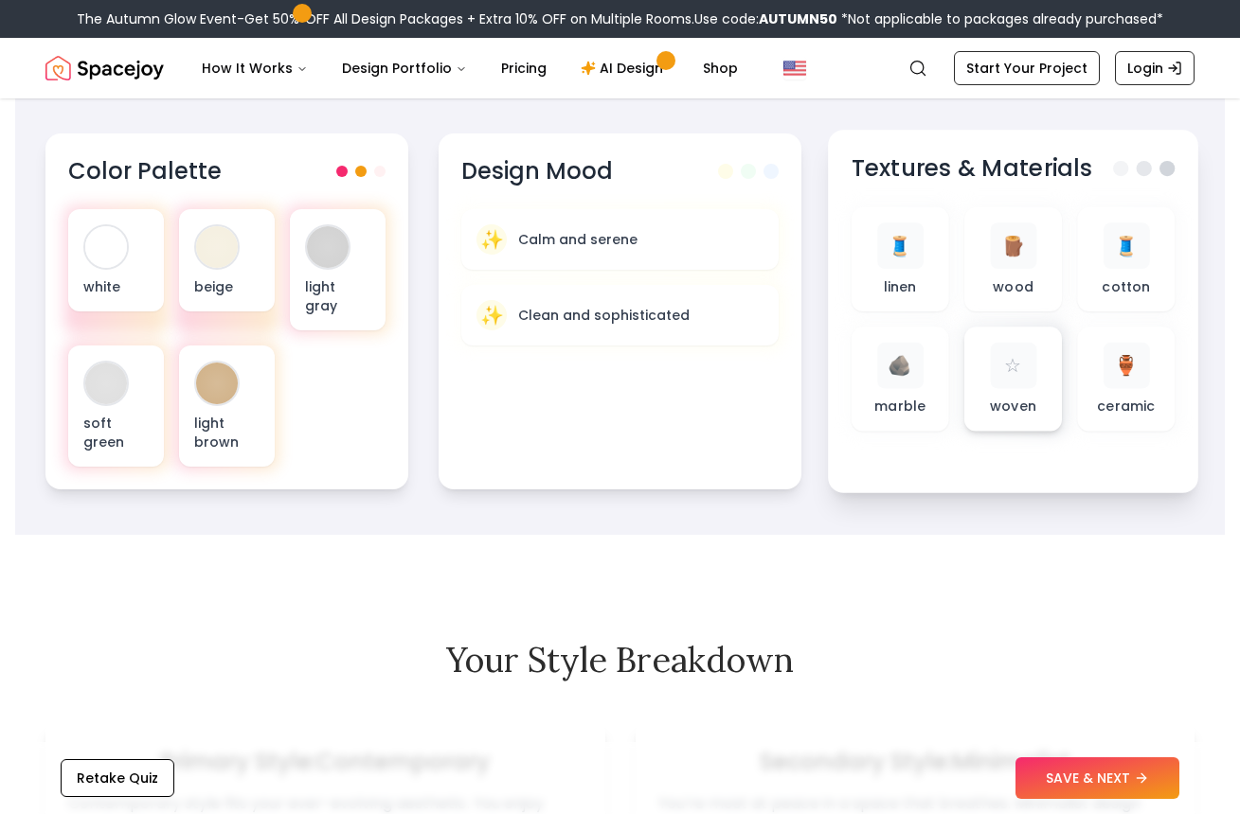
scroll to position [664, 0]
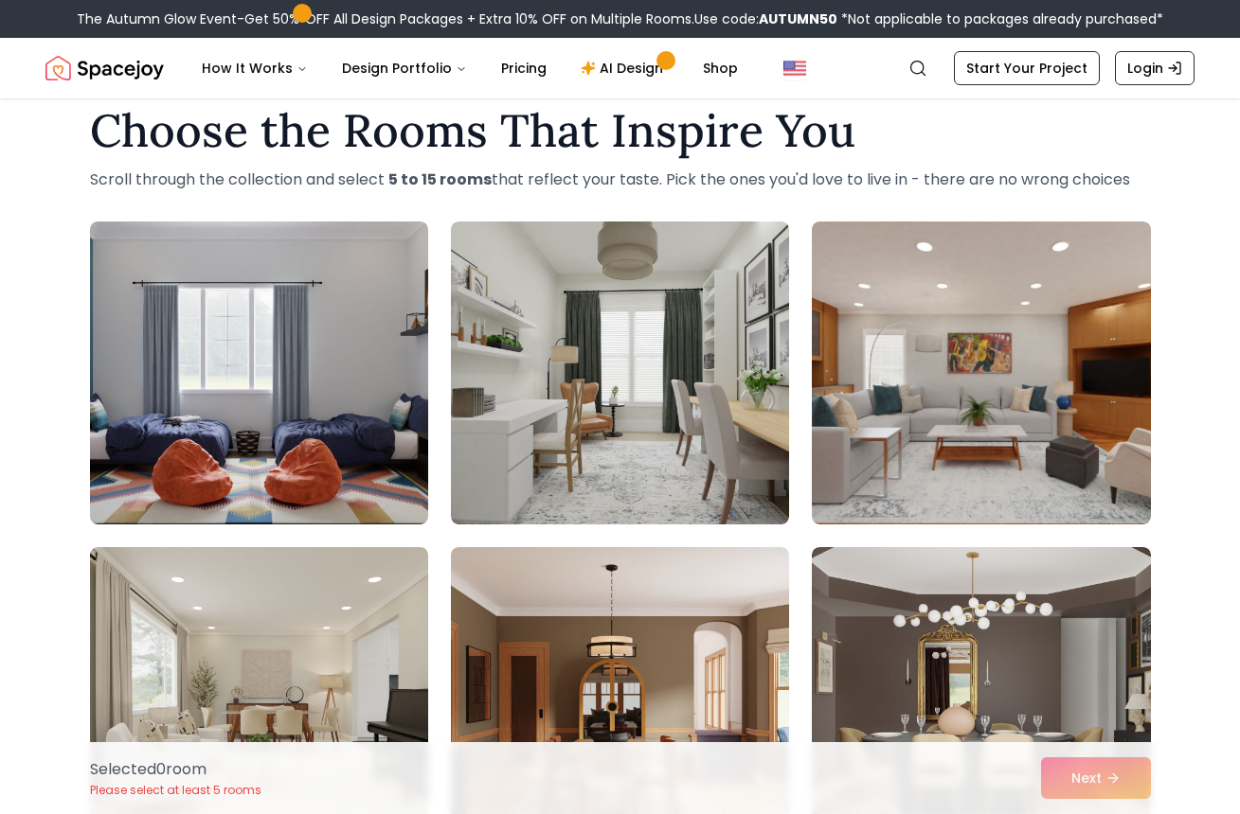
scroll to position [253, 0]
